Goal: Task Accomplishment & Management: Manage account settings

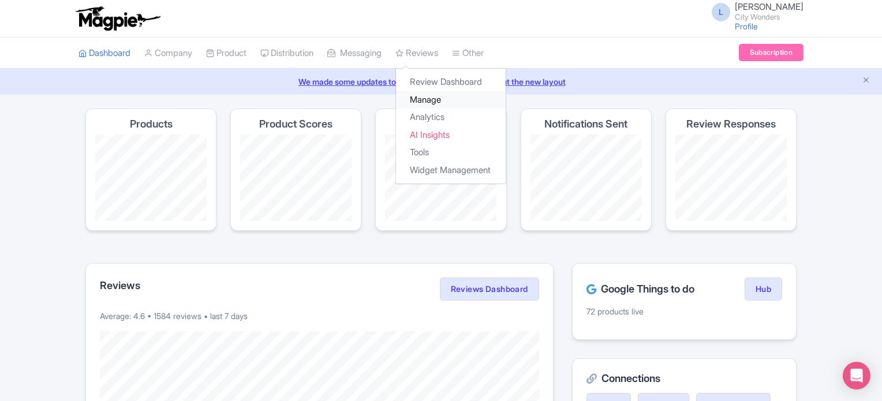
click at [441, 98] on link "Manage" at bounding box center [451, 100] width 110 height 18
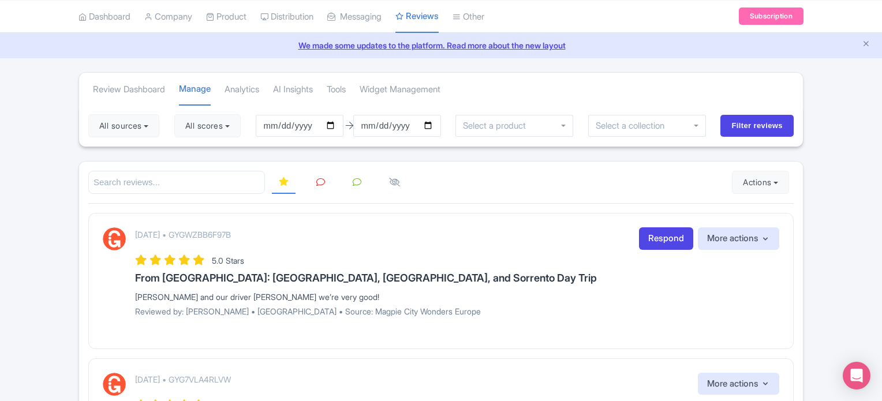
scroll to position [58, 0]
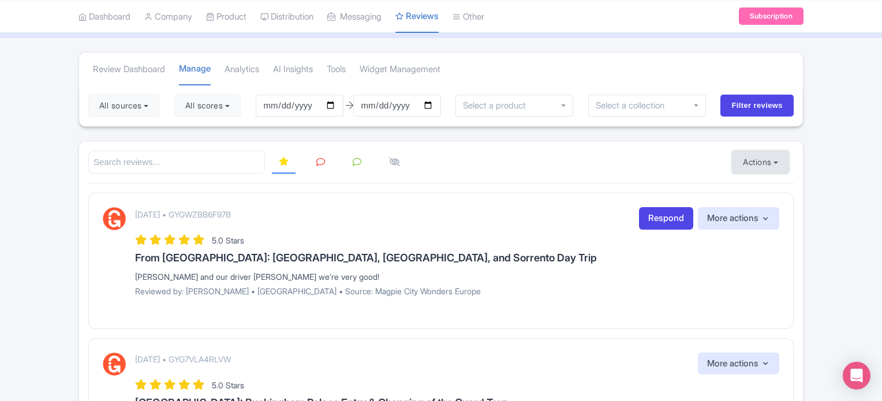
click at [767, 156] on button "Actions" at bounding box center [760, 162] width 57 height 23
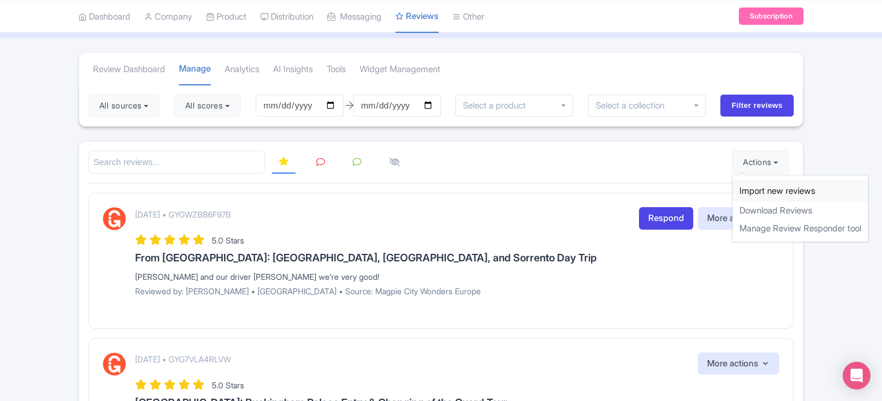
click at [764, 187] on link "Import new reviews" at bounding box center [801, 191] width 136 height 23
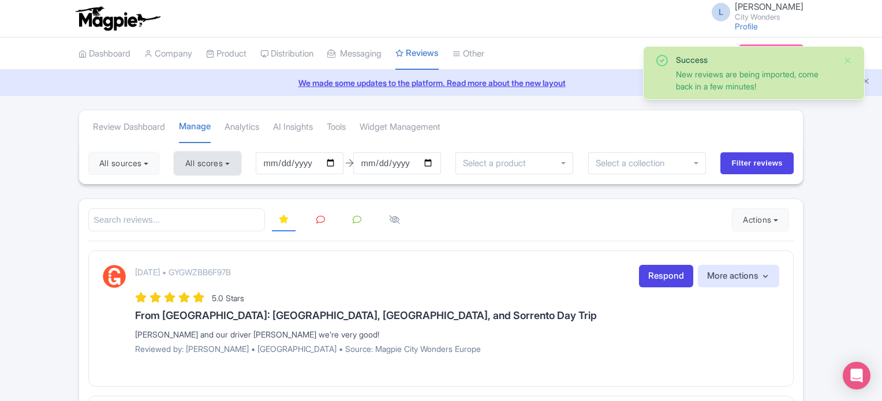
click at [207, 166] on button "All scores" at bounding box center [207, 163] width 66 height 23
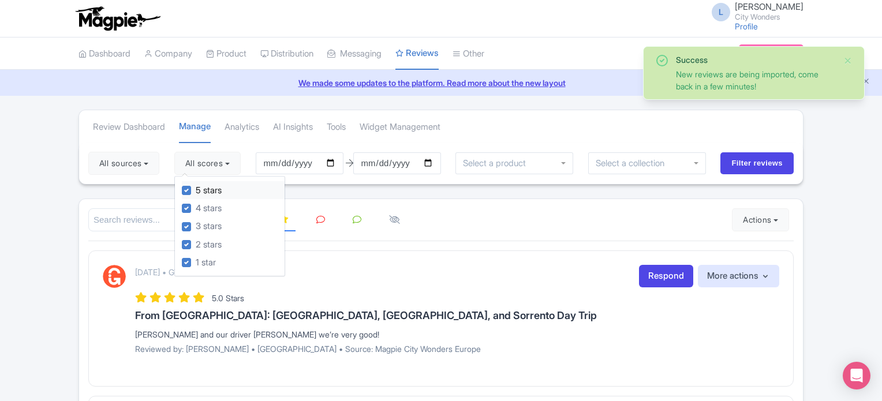
click at [196, 192] on label "5 stars" at bounding box center [209, 190] width 26 height 13
click at [196, 191] on input "5 stars" at bounding box center [200, 188] width 8 height 8
checkbox input "false"
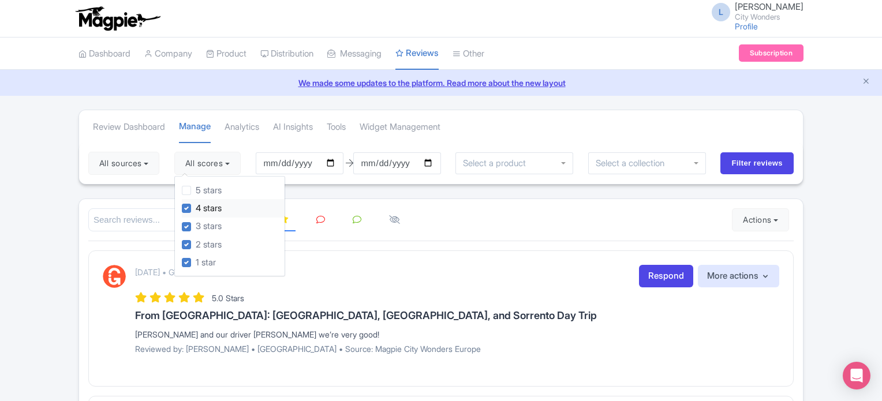
click at [196, 210] on label "4 stars" at bounding box center [209, 208] width 26 height 13
click at [196, 209] on input "4 stars" at bounding box center [200, 206] width 8 height 8
checkbox input "false"
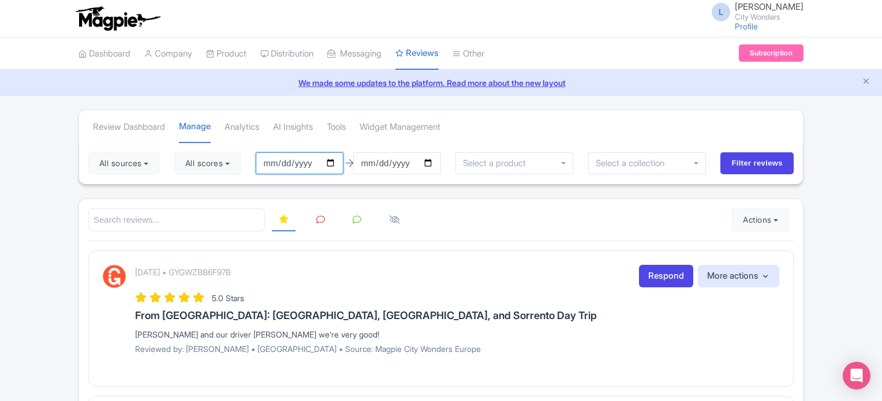
click at [331, 159] on input "2025-06-16" at bounding box center [300, 163] width 88 height 22
click at [333, 155] on input "2025-06-13" at bounding box center [300, 163] width 88 height 22
click at [338, 163] on input "2025-06-13" at bounding box center [300, 163] width 88 height 22
type input "[DATE]"
click at [434, 161] on input "2025-09-15" at bounding box center [397, 163] width 88 height 22
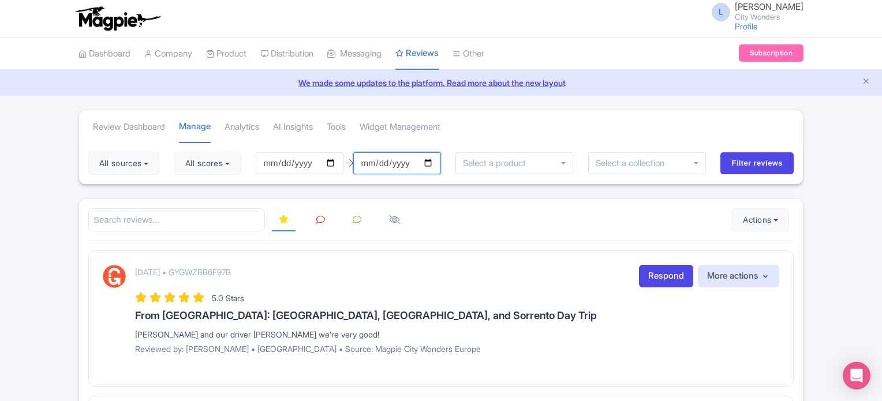
type input "[DATE]"
click at [752, 163] on input "Filter reviews" at bounding box center [757, 163] width 73 height 22
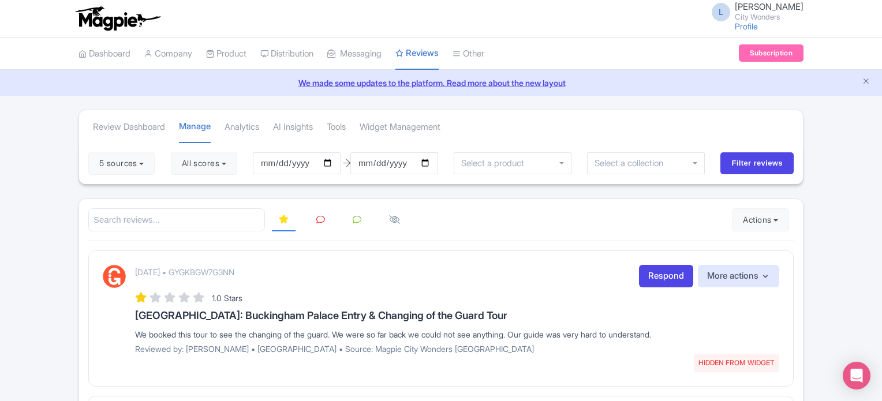
click at [323, 219] on icon at bounding box center [320, 219] width 9 height 9
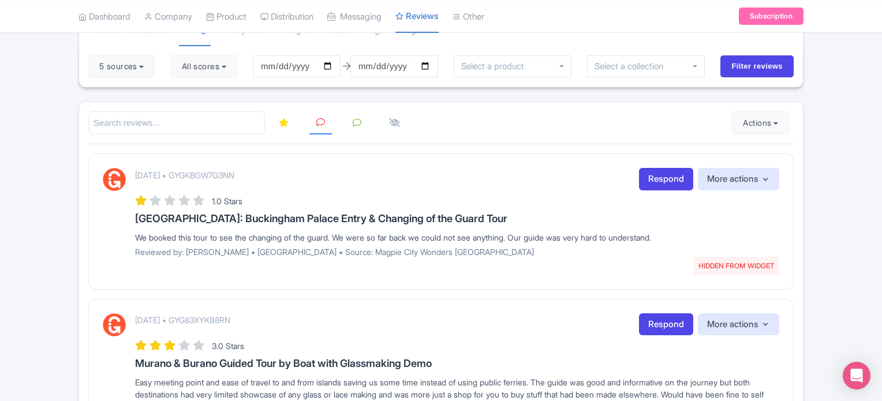
scroll to position [115, 0]
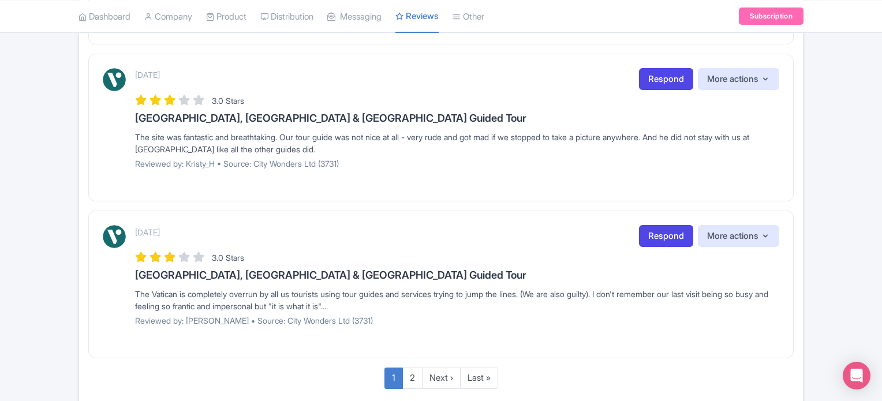
scroll to position [1501, 0]
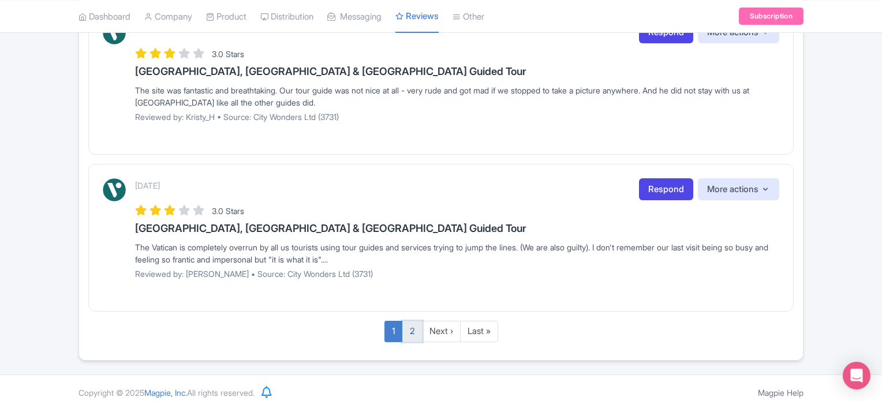
click at [408, 330] on link "2" at bounding box center [412, 331] width 20 height 21
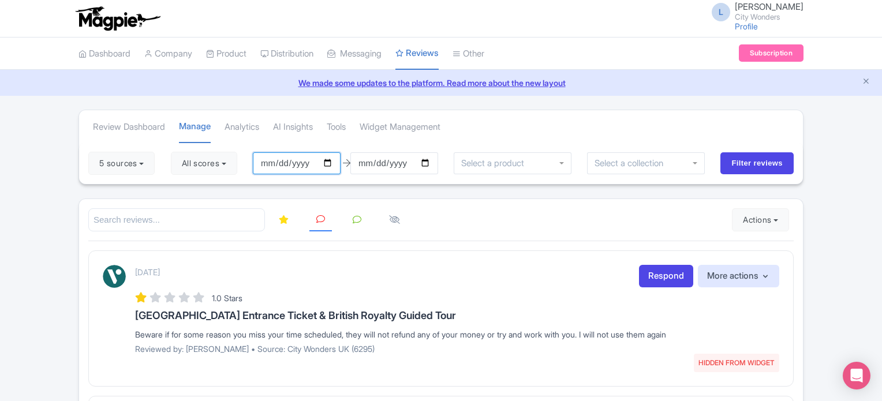
click at [333, 163] on input "2025-09-12" at bounding box center [297, 163] width 88 height 22
type input "[DATE]"
click at [432, 163] on input "[DATE]" at bounding box center [394, 163] width 88 height 22
type input "2025-09-13"
click at [756, 163] on input "Filter reviews" at bounding box center [757, 163] width 73 height 22
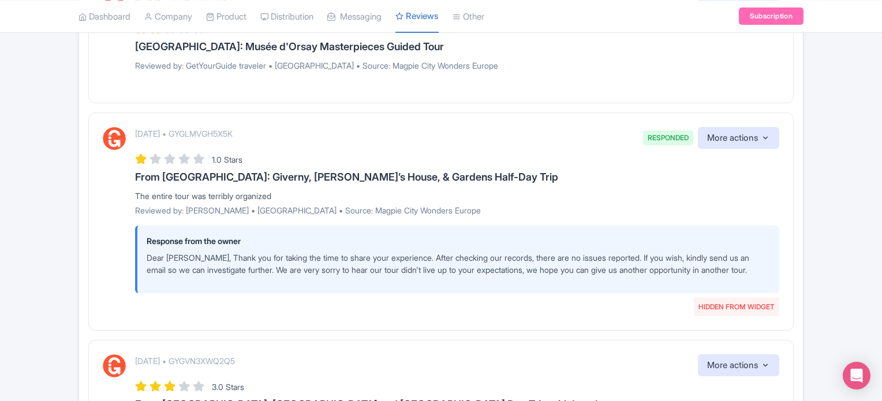
scroll to position [1963, 0]
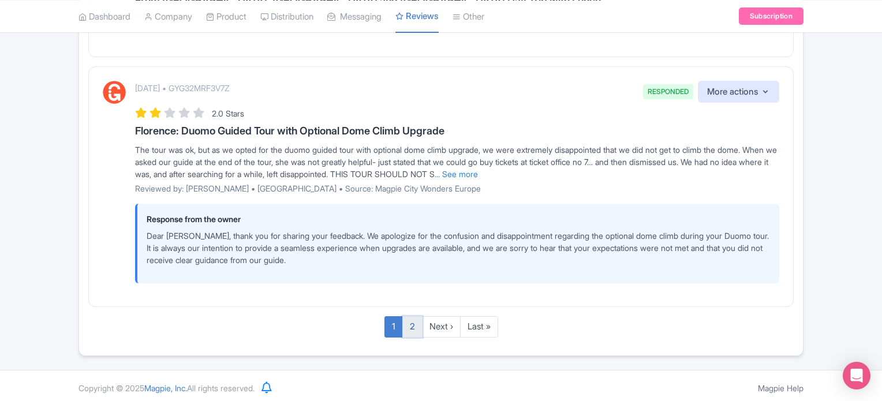
click at [411, 320] on link "2" at bounding box center [412, 326] width 20 height 21
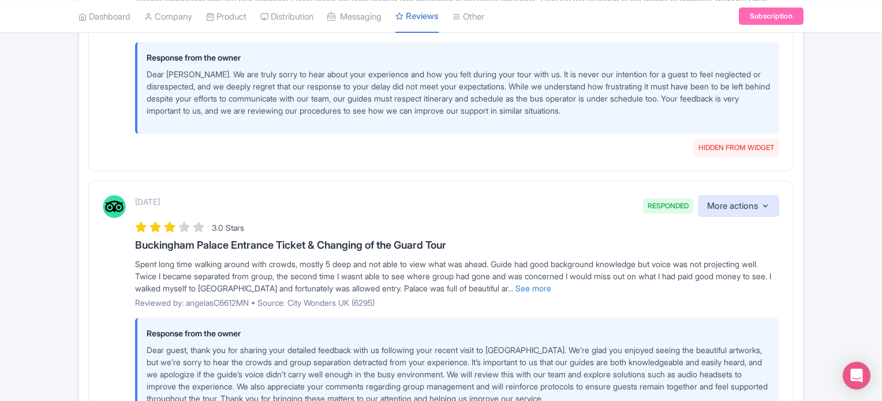
scroll to position [1866, 0]
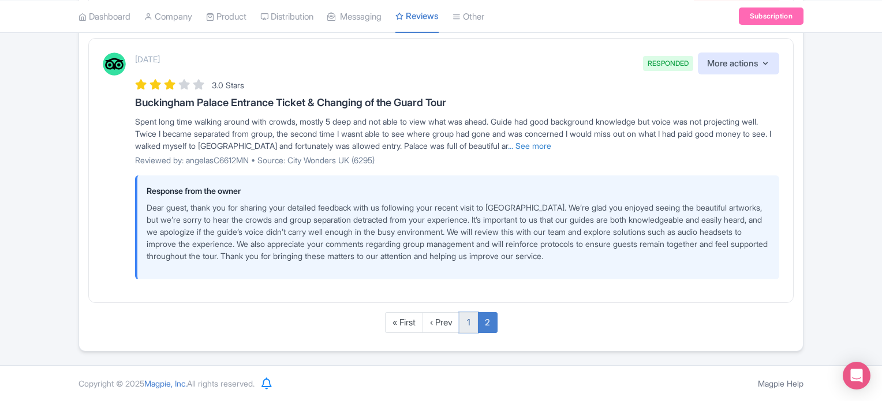
click at [462, 323] on link "1" at bounding box center [469, 322] width 18 height 21
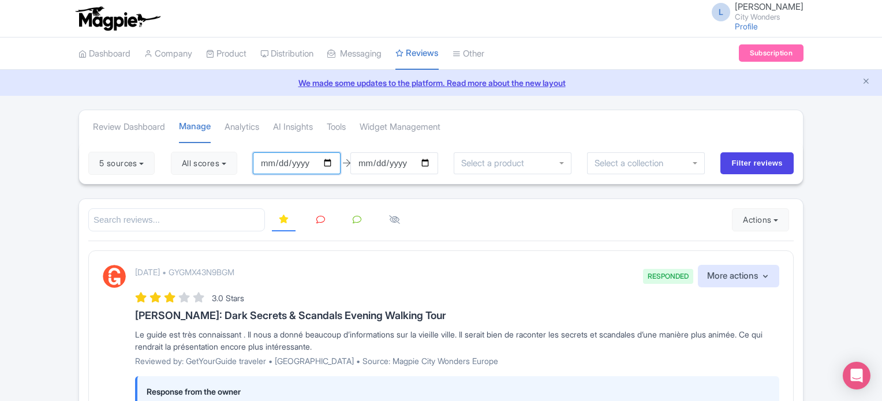
click at [333, 163] on input "[DATE]" at bounding box center [297, 163] width 88 height 22
type input "[DATE]"
click at [762, 164] on input "Filter reviews" at bounding box center [757, 163] width 73 height 22
click at [324, 221] on icon at bounding box center [320, 219] width 9 height 9
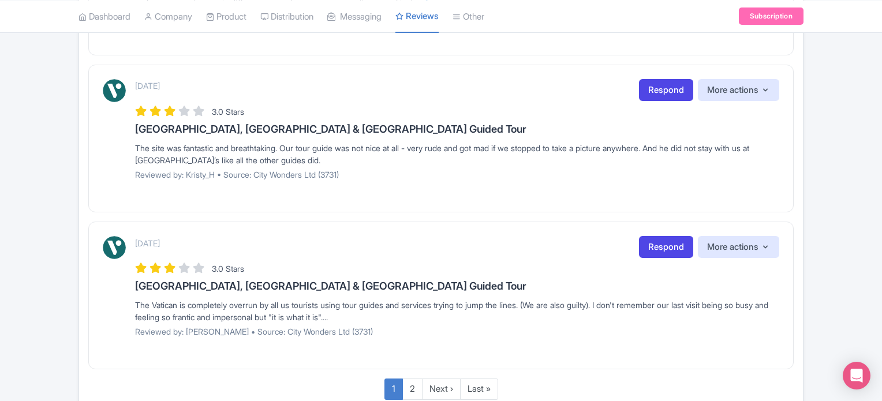
scroll to position [1506, 0]
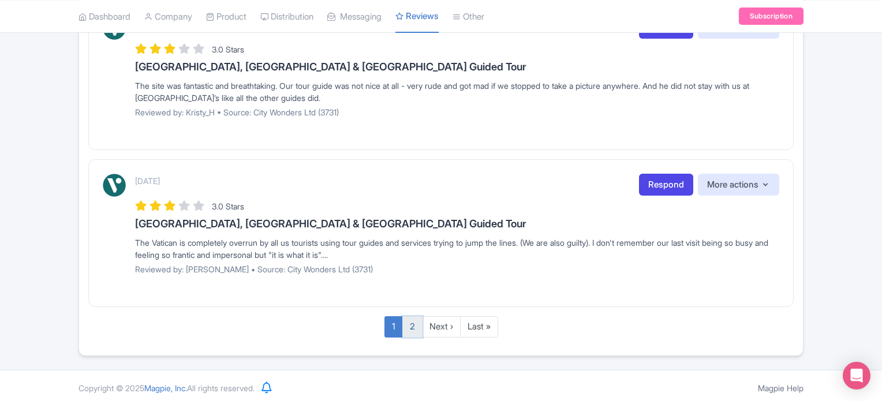
click at [412, 319] on link "2" at bounding box center [412, 326] width 20 height 21
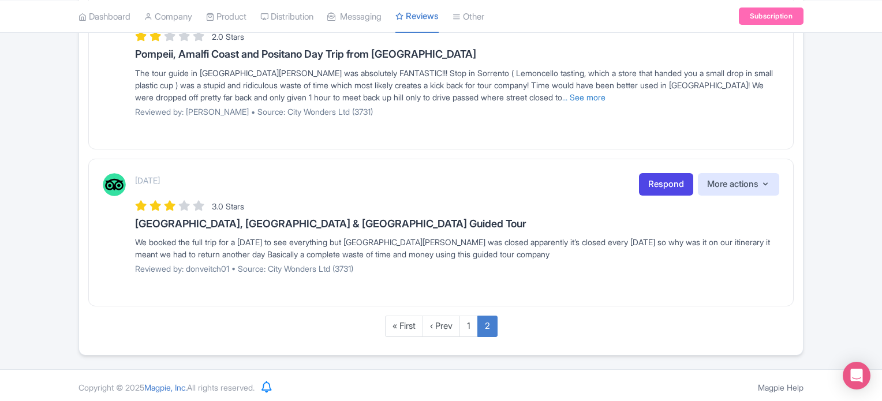
scroll to position [733, 0]
click at [474, 324] on link "1" at bounding box center [469, 325] width 18 height 21
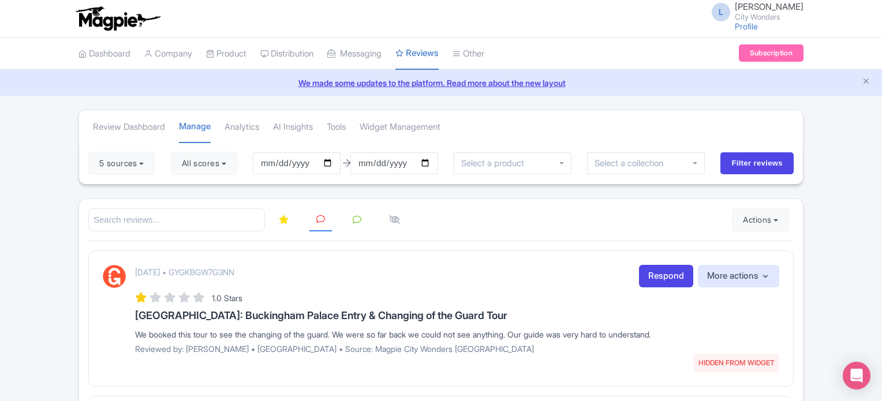
scroll to position [240, 0]
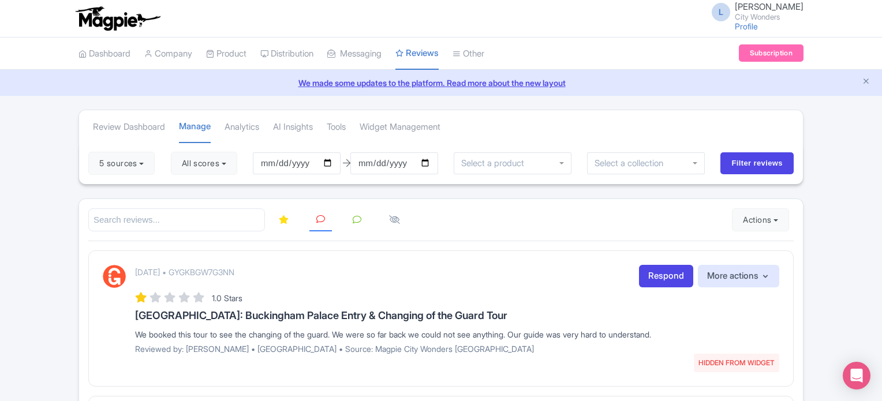
click at [286, 218] on icon at bounding box center [284, 219] width 10 height 9
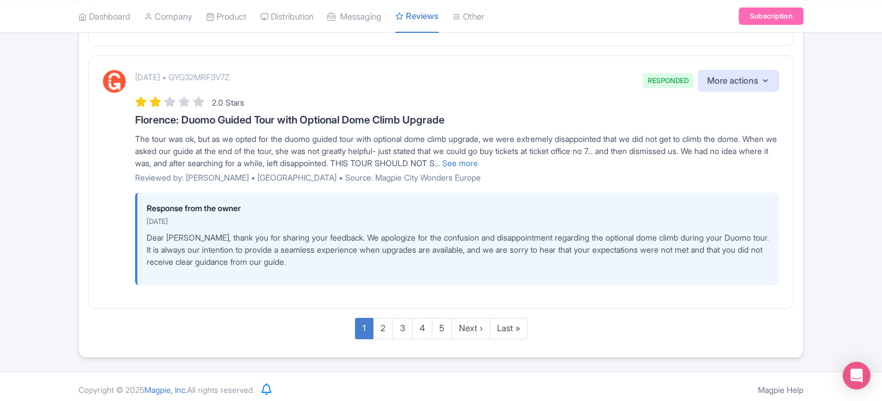
scroll to position [2095, 0]
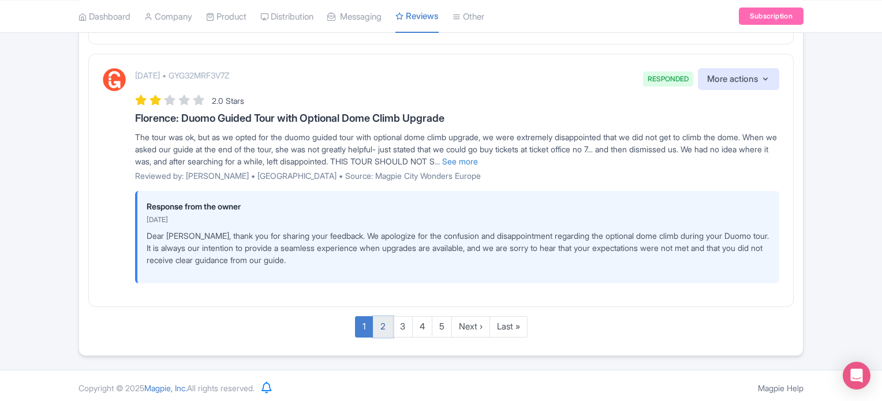
click at [382, 318] on link "2" at bounding box center [383, 326] width 20 height 21
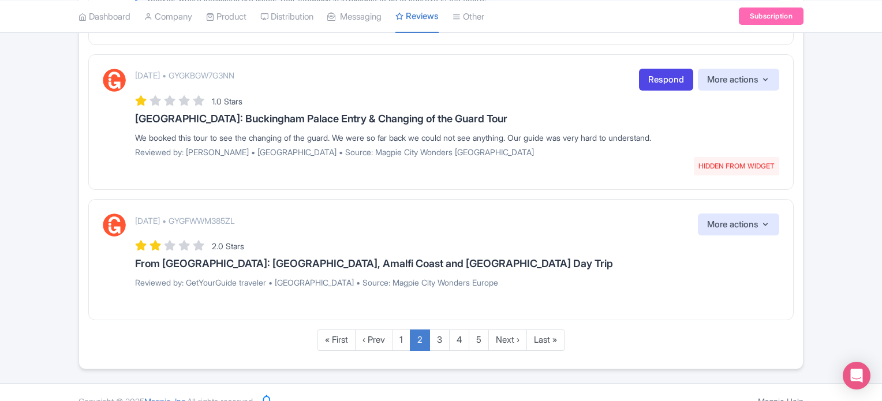
scroll to position [2180, 0]
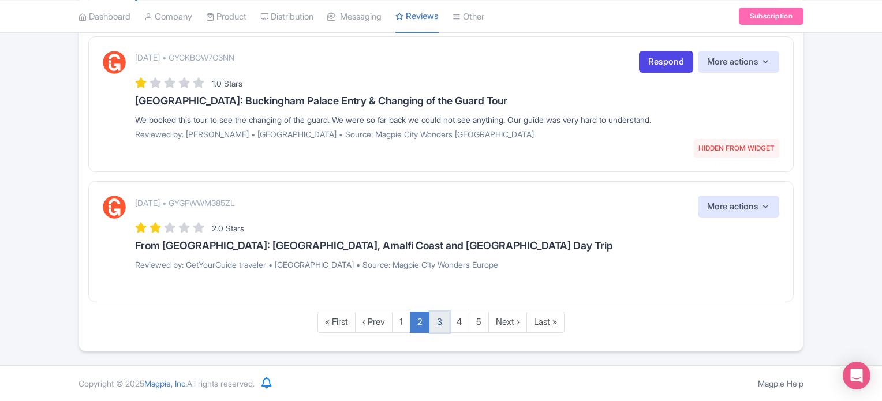
click at [438, 325] on link "3" at bounding box center [440, 322] width 20 height 21
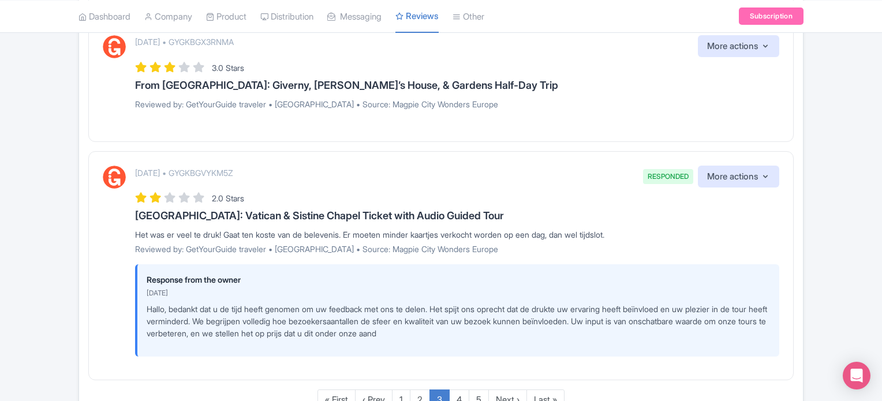
scroll to position [1442, 0]
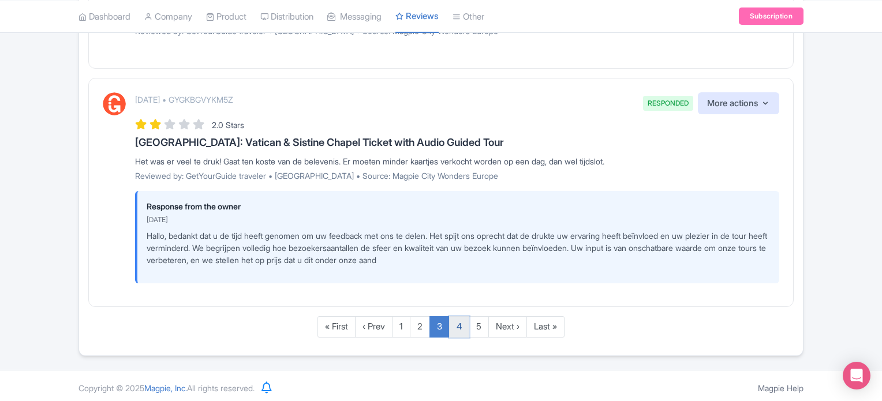
click at [457, 322] on link "4" at bounding box center [459, 326] width 20 height 21
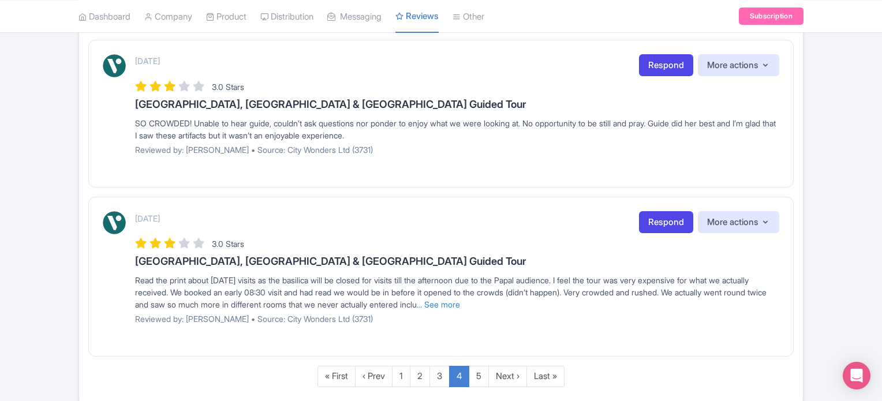
scroll to position [1929, 0]
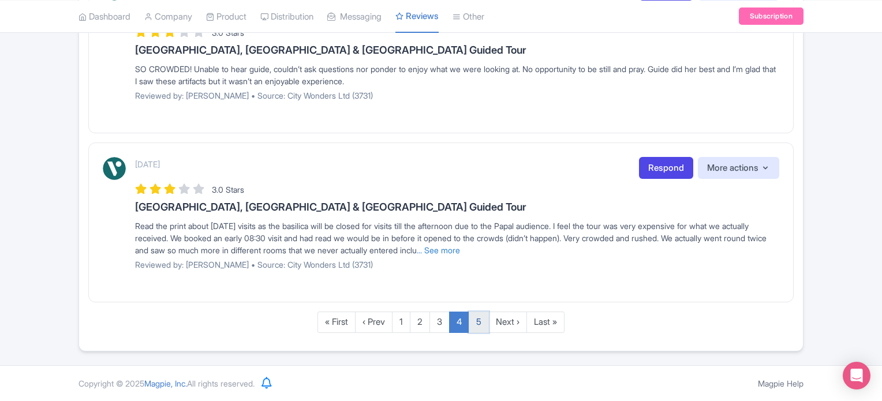
click at [476, 319] on link "5" at bounding box center [479, 322] width 20 height 21
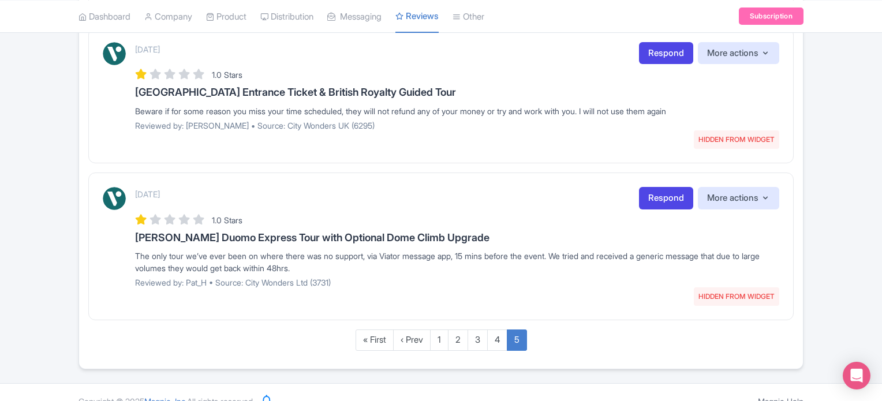
scroll to position [815, 0]
